Goal: Transaction & Acquisition: Subscribe to service/newsletter

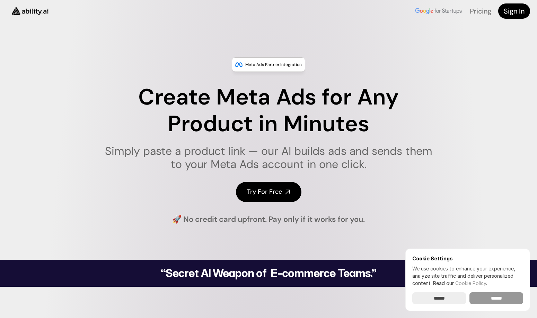
click at [502, 298] on input "******" at bounding box center [497, 298] width 54 height 12
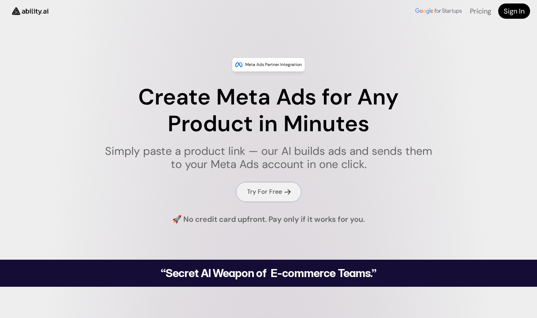
click at [283, 190] on link "Try For Free" at bounding box center [269, 192] width 66 height 20
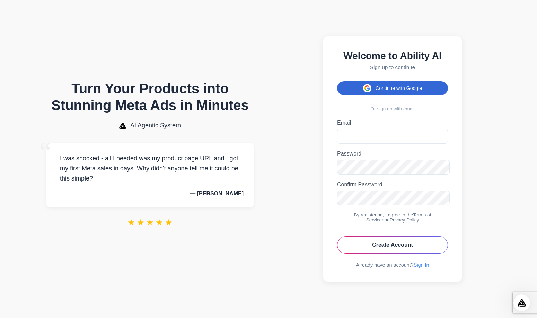
click at [399, 91] on button "Continue with Google" at bounding box center [392, 88] width 111 height 14
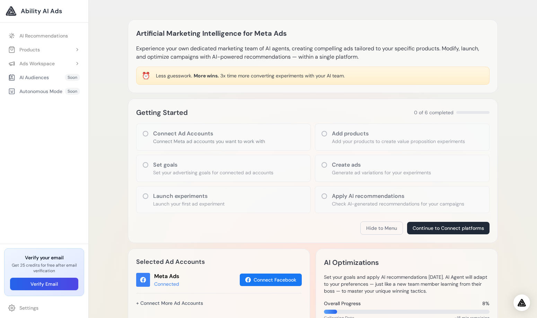
scroll to position [1, 0]
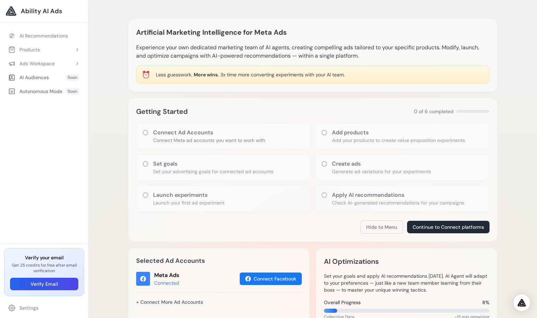
click at [321, 129] on icon at bounding box center [324, 132] width 7 height 7
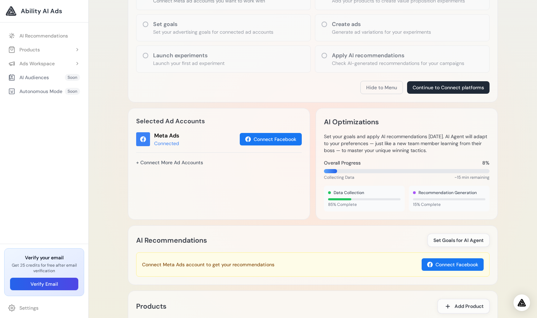
scroll to position [0, 0]
